Goal: Task Accomplishment & Management: Complete application form

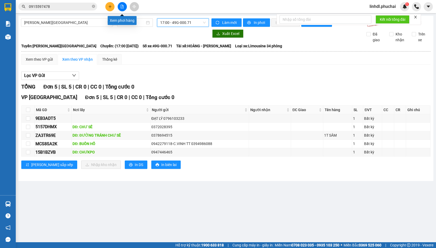
click at [119, 6] on button at bounding box center [122, 6] width 9 height 9
drag, startPoint x: 84, startPoint y: 22, endPoint x: 81, endPoint y: 26, distance: 5.0
click at [81, 25] on span "[PERSON_NAME][GEOGRAPHIC_DATA]" at bounding box center [67, 23] width 86 height 8
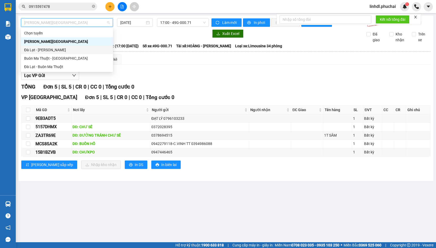
click at [55, 50] on div "Đà Lạt - [PERSON_NAME]" at bounding box center [67, 50] width 86 height 6
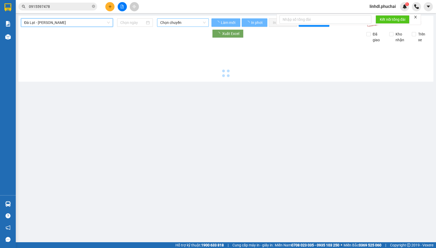
type input "[DATE]"
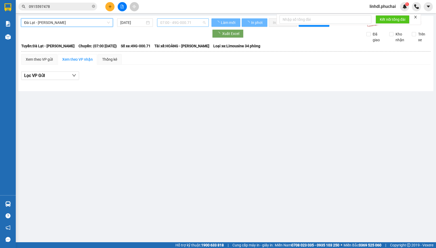
click at [175, 24] on span "07:00 - 49G-000.71" at bounding box center [182, 23] width 45 height 8
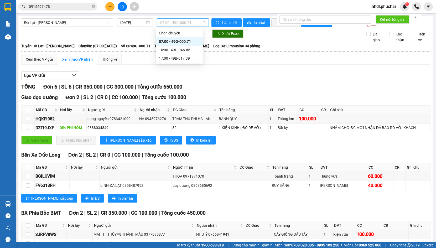
click at [183, 41] on div "07:00 - 49G-000.71" at bounding box center [179, 42] width 41 height 6
click at [186, 24] on span "07:00 - 49G-000.71" at bounding box center [182, 23] width 45 height 8
click at [185, 51] on div "10:00 - 49H-046.85" at bounding box center [179, 50] width 41 height 6
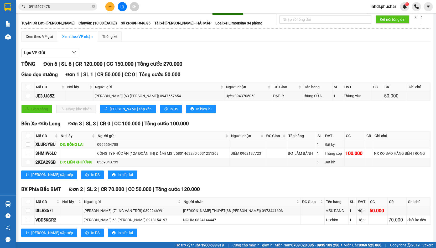
scroll to position [37, 0]
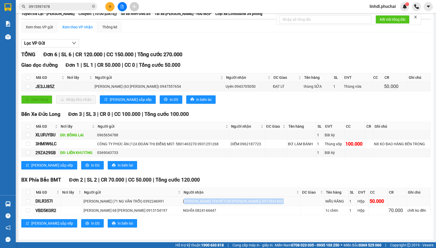
drag, startPoint x: 203, startPoint y: 200, endPoint x: 298, endPoint y: 200, distance: 95.5
click at [298, 200] on tr "DILR357I ĐỖ HOÀNG (71 NG VĂN TRỖI) 0392246991 ĐỖ KỲ THUYẾT(38 LÝ CHÍNH THẮNG) 0…" at bounding box center [226, 201] width 409 height 9
click at [258, 201] on div "ĐỖ KỲ THUYẾT(38 LÝ CHÍNH THẮNG) 0973441603" at bounding box center [241, 201] width 117 height 6
drag, startPoint x: 194, startPoint y: 201, endPoint x: 288, endPoint y: 200, distance: 94.2
click at [288, 200] on td "ĐỖ KỲ THUYẾT(38 LÝ CHÍNH THẮNG) 0973441603" at bounding box center [241, 201] width 118 height 9
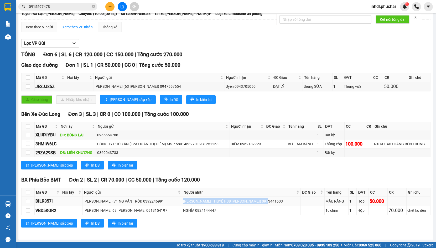
copy div "ĐỖ KỲ THUYẾT(38 LÝ CHÍNH THẮNG) 0973441603"
click at [111, 7] on icon "plus" at bounding box center [110, 7] width 4 height 4
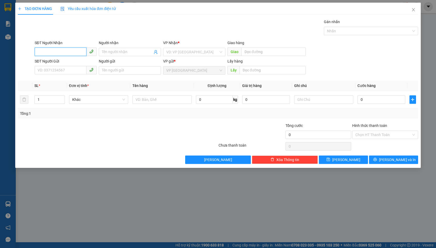
click at [69, 52] on input "SĐT Người Nhận" at bounding box center [61, 51] width 52 height 8
drag, startPoint x: 69, startPoint y: 52, endPoint x: 111, endPoint y: 51, distance: 41.7
click at [111, 51] on input "Người nhận" at bounding box center [127, 52] width 51 height 6
paste input "ĐỖ KỲ THUYẾT(38 LÝ CHÍNH THẮNG) 0973441603"
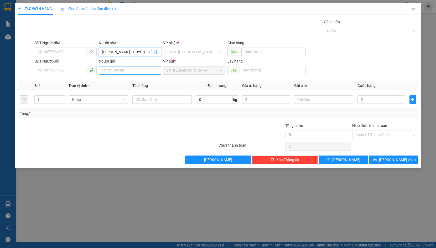
scroll to position [0, 32]
drag, startPoint x: 131, startPoint y: 52, endPoint x: 151, endPoint y: 52, distance: 19.7
click at [151, 52] on input "ĐỖ KỲ THUYẾT(38 LÝ CHÍNH THẮNG) 0973441603" at bounding box center [127, 52] width 51 height 6
type input "ĐỖ KỲ THUYẾT(38 LÝ CHÍNH THẮNG)"
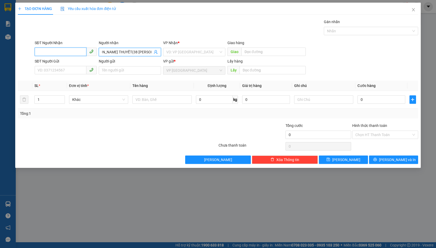
click at [58, 52] on input "SĐT Người Nhận" at bounding box center [61, 51] width 52 height 8
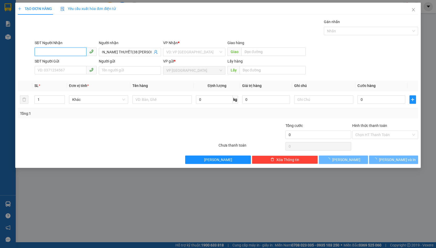
scroll to position [0, 0]
paste input "0973441603"
type input "0973441603"
click at [67, 51] on input "0973441603" at bounding box center [61, 51] width 52 height 8
click at [65, 52] on input "0973441603" at bounding box center [61, 51] width 52 height 8
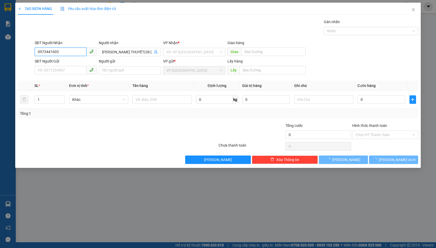
click at [65, 52] on input "0973441603" at bounding box center [61, 51] width 52 height 8
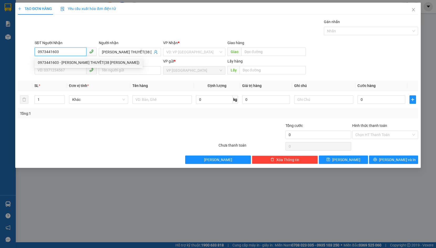
click at [66, 51] on input "0973441603" at bounding box center [61, 51] width 52 height 8
click at [68, 62] on div "0973441603 - ĐỖ KỲ THUYẾT(38 LÝ CHÍNH THẮNG)" at bounding box center [89, 63] width 102 height 6
type input "ĐỖ KỲ THUYẾT(38 LÝ CHÍNH THẮNG)"
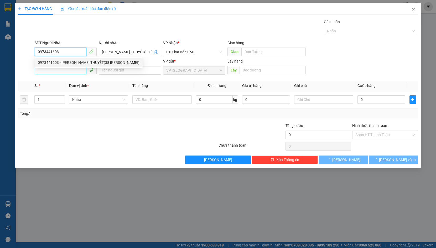
type input "50.000"
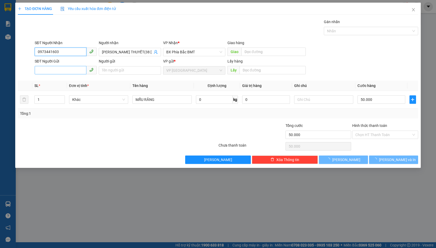
type input "0973441603"
click at [66, 70] on input "SĐT Người Gửi" at bounding box center [61, 70] width 52 height 8
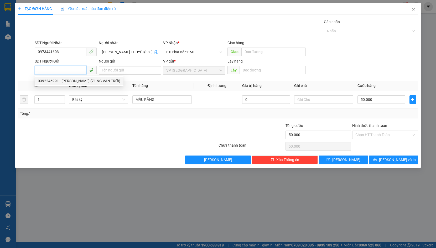
click at [68, 78] on div "0392246991 - ĐỖ HOÀNG (71 NG VĂN TRỖI)" at bounding box center [79, 81] width 82 height 6
type input "0392246991"
type input "[PERSON_NAME] (71 NG VĂN TRỖI)"
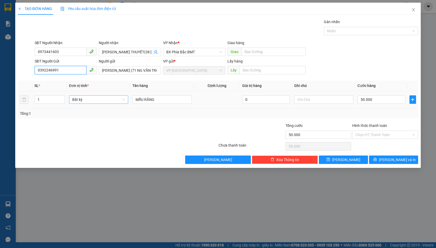
click at [86, 100] on span "Bất kỳ" at bounding box center [98, 100] width 53 height 8
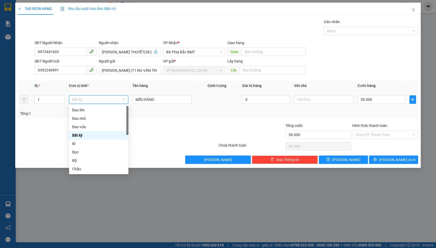
type input "H"
click at [76, 126] on div "Hộp" at bounding box center [98, 127] width 53 height 6
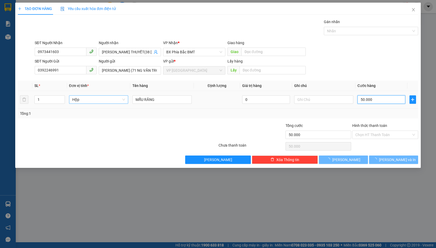
click at [366, 101] on input "50.000" at bounding box center [381, 99] width 48 height 8
type input "0"
type input "5"
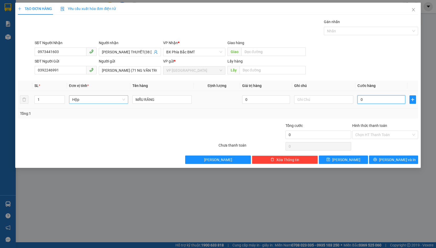
type input "5"
type input "05"
type input "50"
type input "050"
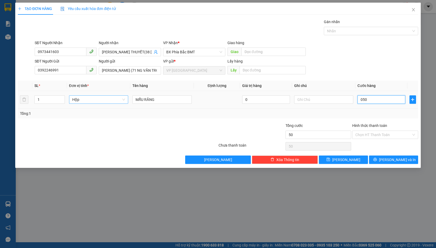
type input "500"
type input "0.500"
type input "5.000"
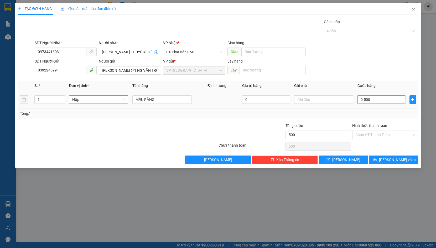
type input "05.000"
type input "50.000"
click at [380, 160] on button "Lưu và In" at bounding box center [393, 159] width 49 height 8
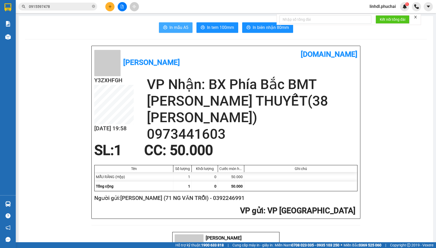
click at [168, 31] on button "In mẫu A5" at bounding box center [176, 27] width 34 height 10
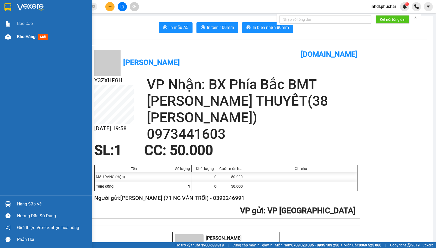
click at [15, 41] on div "Kho hàng mới" at bounding box center [46, 36] width 92 height 13
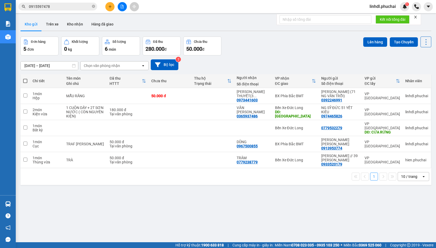
click at [271, 42] on div "Đơn hàng 5 đơn Khối lượng 0 kg Số lượng 6 món Đã thu 280.000 đ Chưa thu 50.000 …" at bounding box center [225, 45] width 410 height 19
drag, startPoint x: 367, startPoint y: 6, endPoint x: 374, endPoint y: 9, distance: 7.2
click at [367, 6] on span "linhdl.phuchai" at bounding box center [382, 6] width 35 height 7
click at [383, 18] on span "Đăng xuất" at bounding box center [385, 16] width 24 height 6
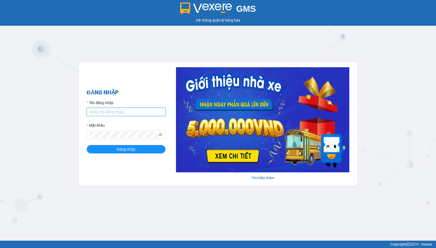
click at [124, 113] on input "Tên đăng nhập" at bounding box center [126, 112] width 79 height 8
type input "linhdl.phuchai"
click at [112, 146] on form "Tên đăng nhập linhdl.phuchai Mật khẩu Đăng nhập" at bounding box center [126, 127] width 79 height 54
click at [116, 150] on button "Đăng nhập" at bounding box center [126, 149] width 79 height 8
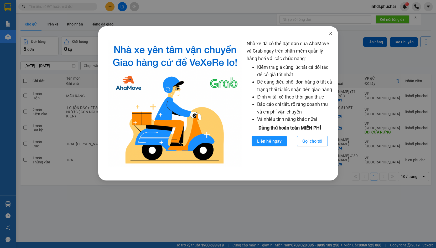
click at [330, 33] on icon "close" at bounding box center [330, 33] width 4 height 4
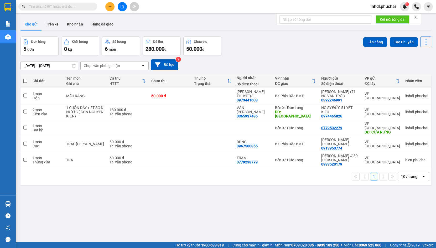
click at [121, 6] on icon "file-add" at bounding box center [122, 7] width 4 height 4
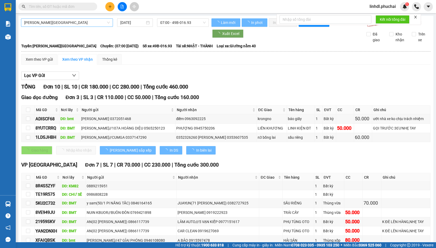
click at [74, 22] on span "[PERSON_NAME][GEOGRAPHIC_DATA]" at bounding box center [67, 23] width 86 height 8
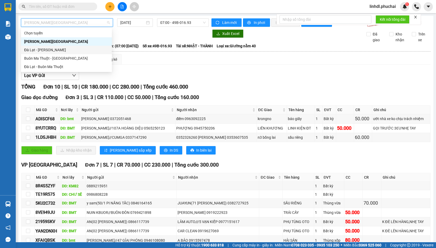
click at [43, 50] on div "Đà Lạt - [PERSON_NAME]" at bounding box center [66, 50] width 84 height 6
type input "[DATE]"
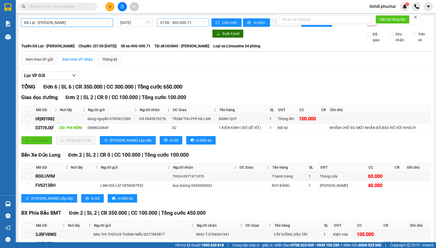
click at [160, 24] on span "07:00 - 49G-000.71" at bounding box center [182, 23] width 45 height 8
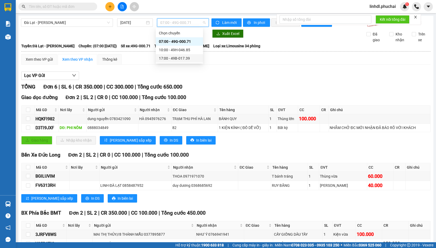
click at [161, 57] on div "17:00 - 49B-017.39" at bounding box center [179, 58] width 41 height 6
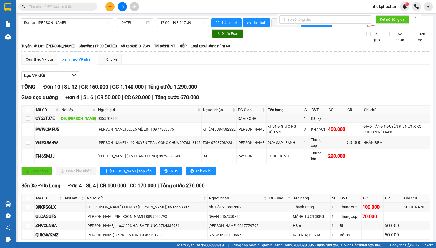
click at [374, 8] on span "linhdl.phuchai" at bounding box center [382, 6] width 35 height 7
click at [375, 15] on span "Đăng xuất" at bounding box center [385, 16] width 24 height 6
